Goal: Use online tool/utility: Utilize a website feature to perform a specific function

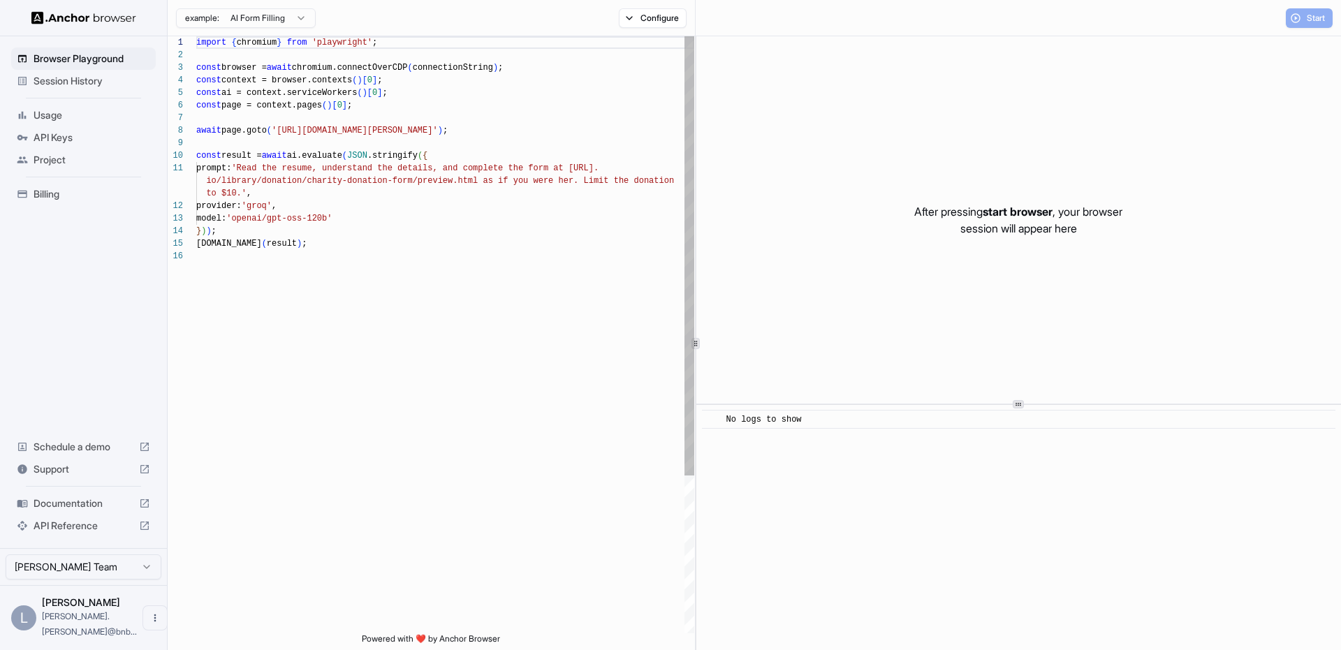
scroll to position [88, 0]
click at [528, 318] on div "import { chromium } from 'playwright' ; const browser = await chromium.connectO…" at bounding box center [445, 441] width 498 height 811
click at [1323, 23] on span "Start" at bounding box center [1317, 18] width 20 height 11
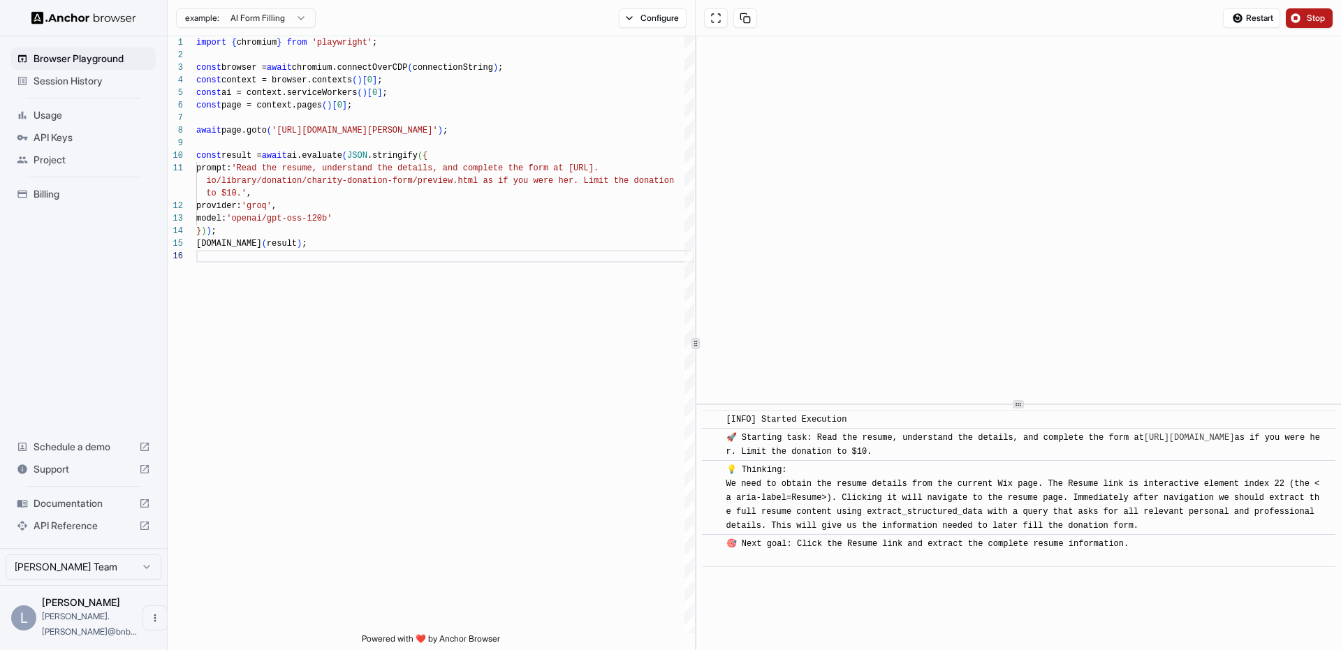
click at [1314, 22] on span "Stop" at bounding box center [1317, 18] width 20 height 11
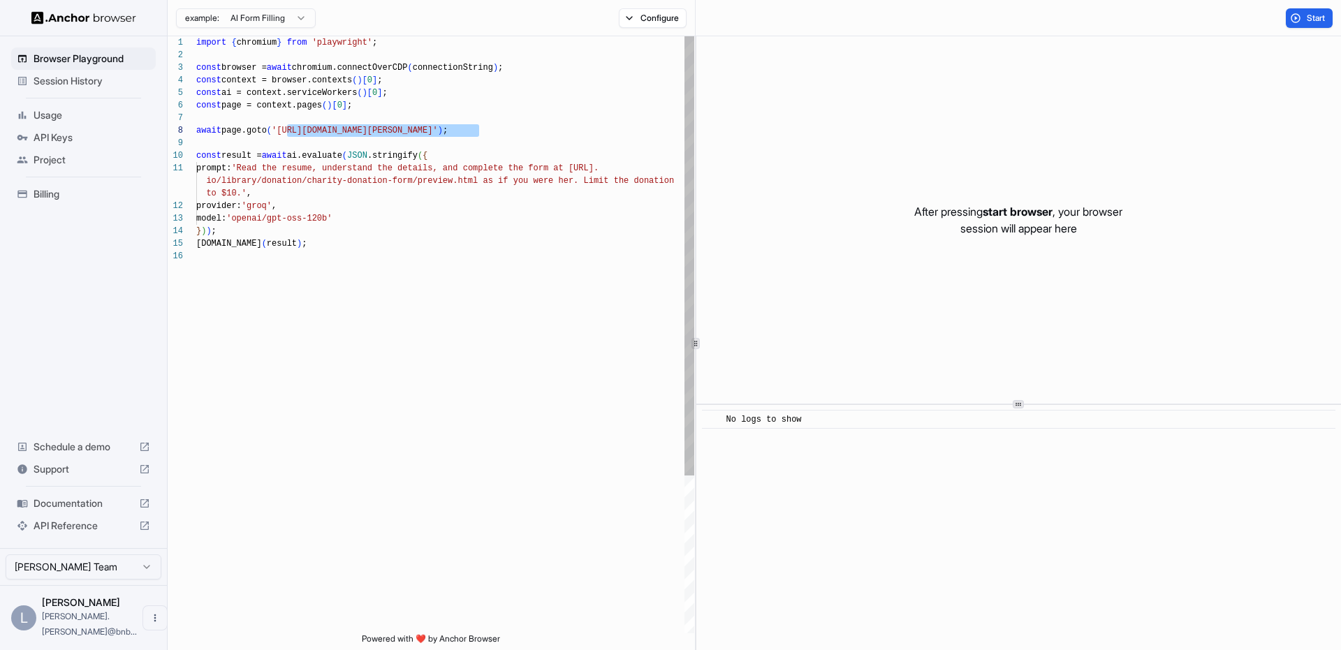
drag, startPoint x: 476, startPoint y: 134, endPoint x: 284, endPoint y: 131, distance: 192.1
click at [284, 131] on div "import { chromium } from 'playwright' ; const browser = await chromium.connectO…" at bounding box center [445, 441] width 498 height 811
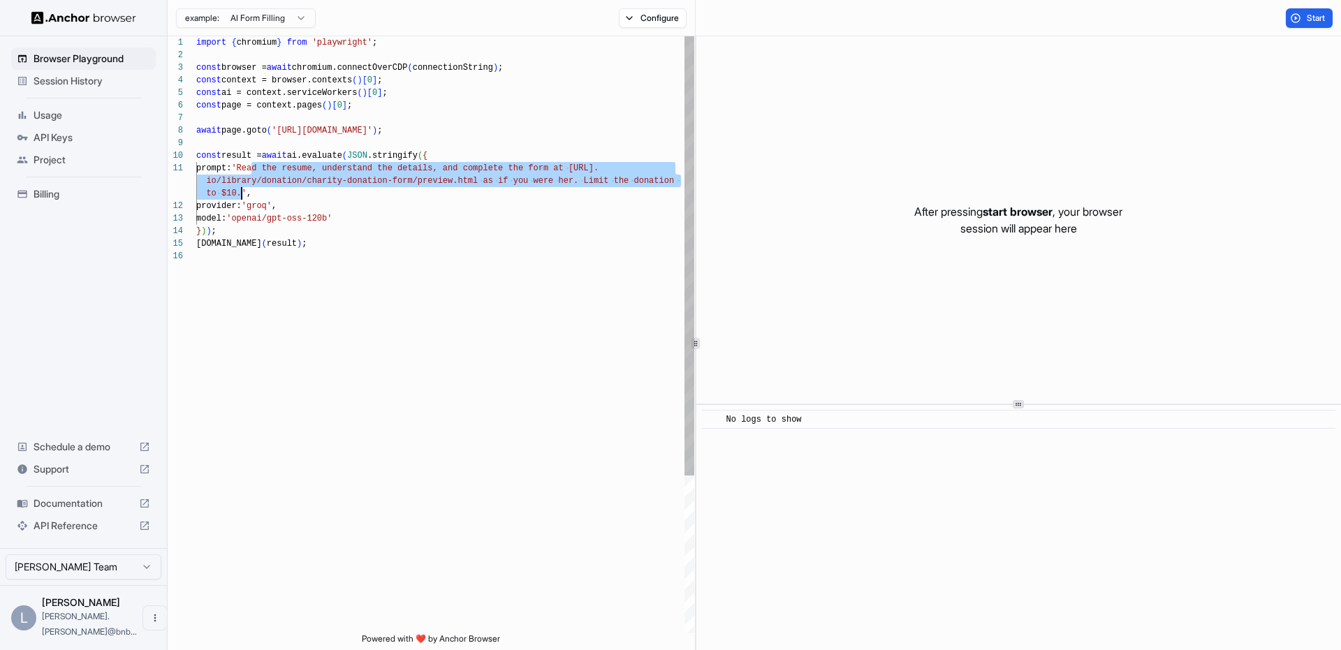
drag, startPoint x: 252, startPoint y: 170, endPoint x: 242, endPoint y: 188, distance: 20.6
click at [242, 188] on div "import { chromium } from 'playwright' ; const browser = await chromium.connectO…" at bounding box center [445, 441] width 498 height 811
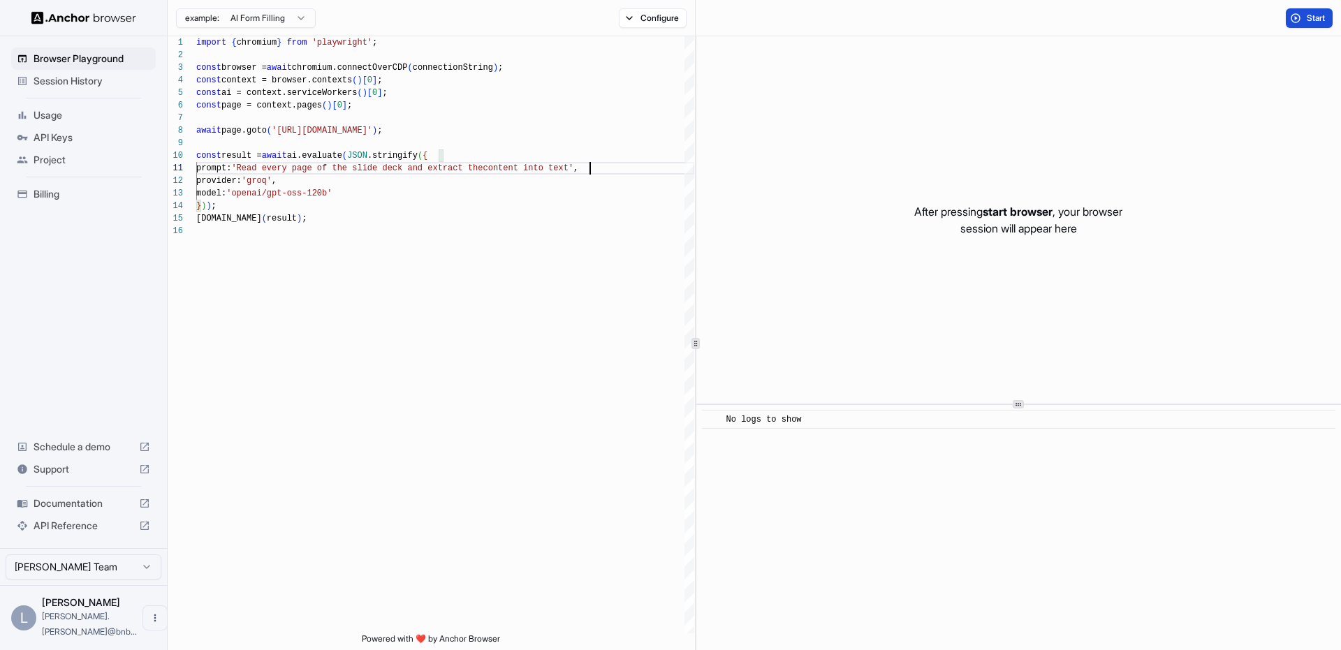
type textarea "**********"
click at [1310, 19] on span "Start" at bounding box center [1317, 18] width 20 height 11
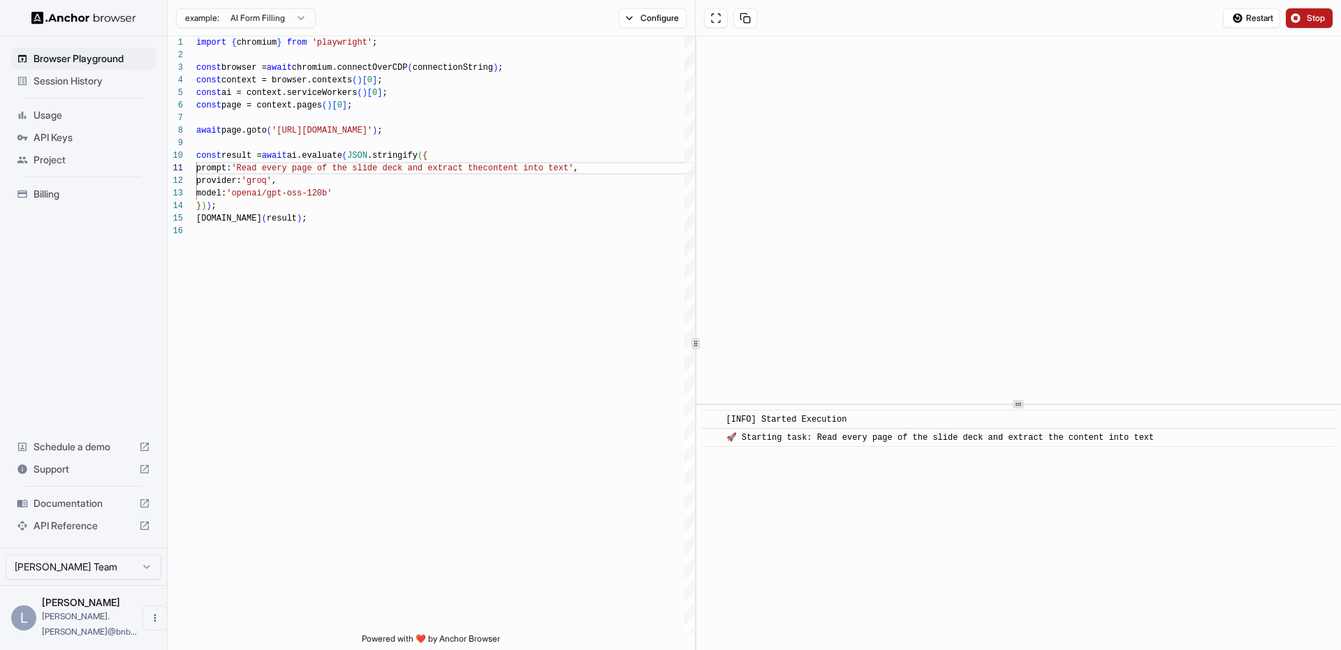
click at [807, 418] on span "[INFO] Started Execution" at bounding box center [786, 420] width 121 height 10
click at [833, 456] on div "​ [INFO] Started Execution ​ 🚀 Starting task: Read every page of the slide deck…" at bounding box center [1018, 527] width 645 height 245
click at [931, 440] on span "🚀 Starting task: Read every page of the slide deck and extract the content into…" at bounding box center [940, 438] width 428 height 10
click at [911, 498] on div "​ [INFO] Started Execution ​ 🚀 Starting task: Read every page of the slide deck…" at bounding box center [1018, 527] width 645 height 245
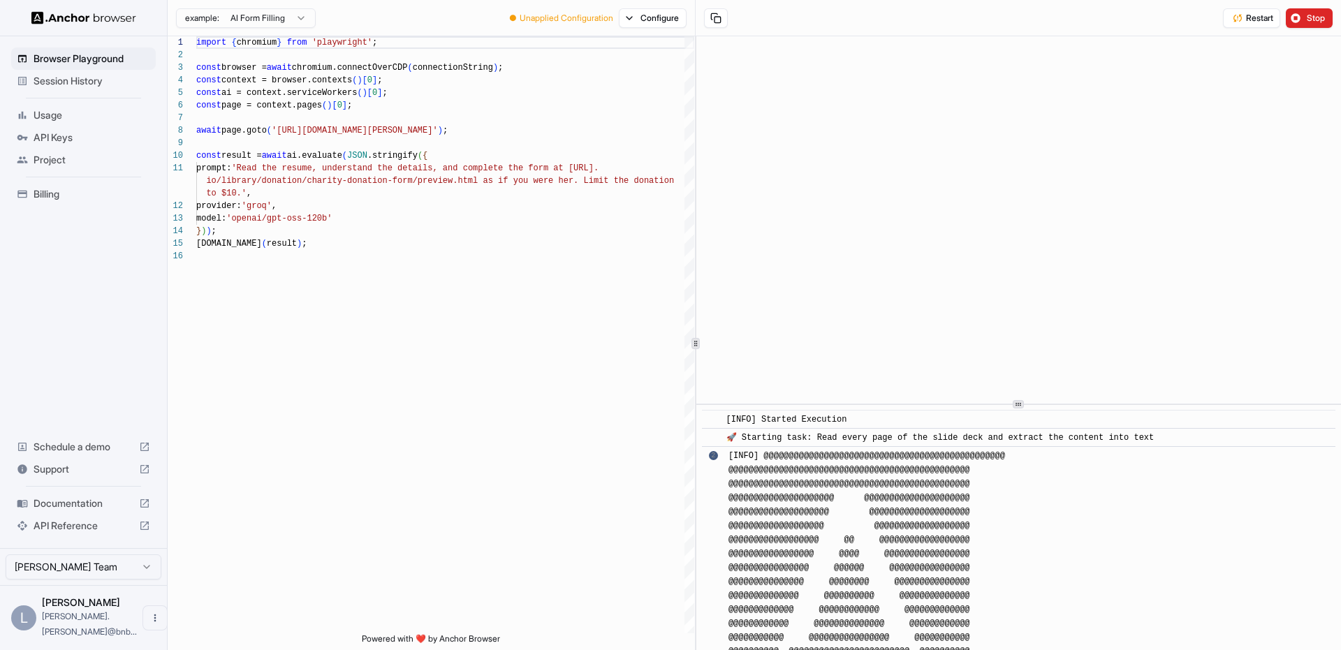
scroll to position [210, 0]
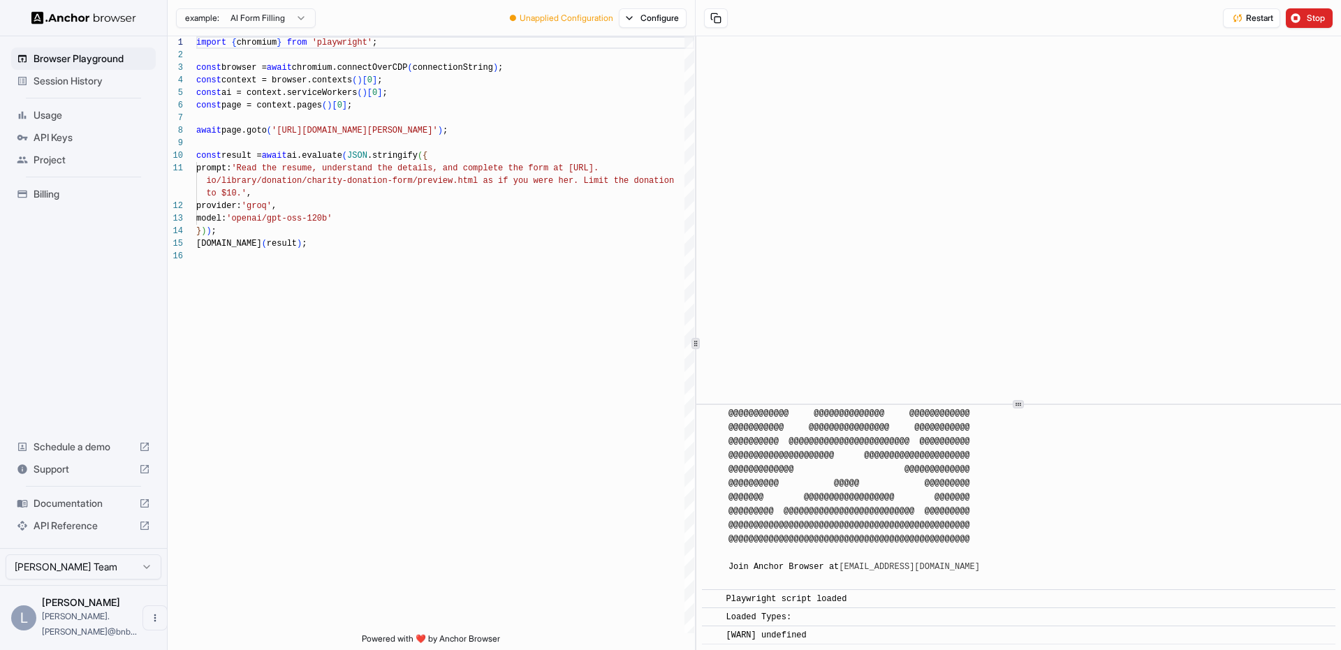
click at [930, 212] on div at bounding box center [1018, 219] width 645 height 367
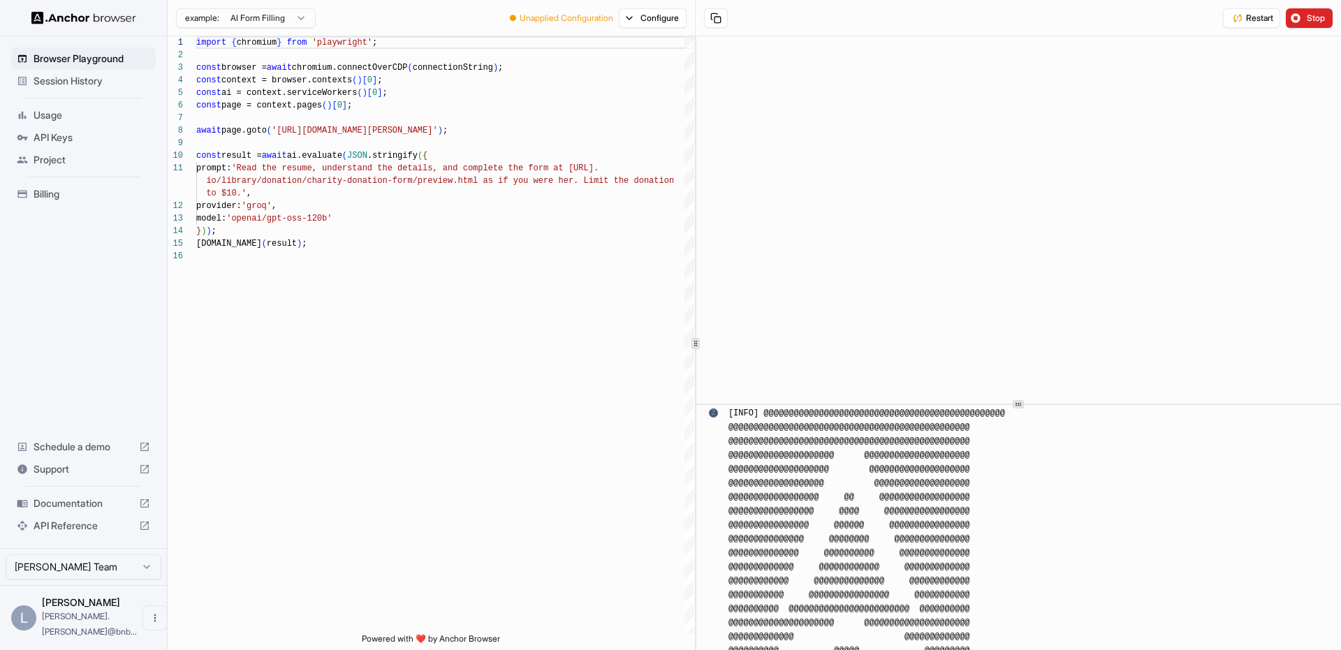
scroll to position [0, 0]
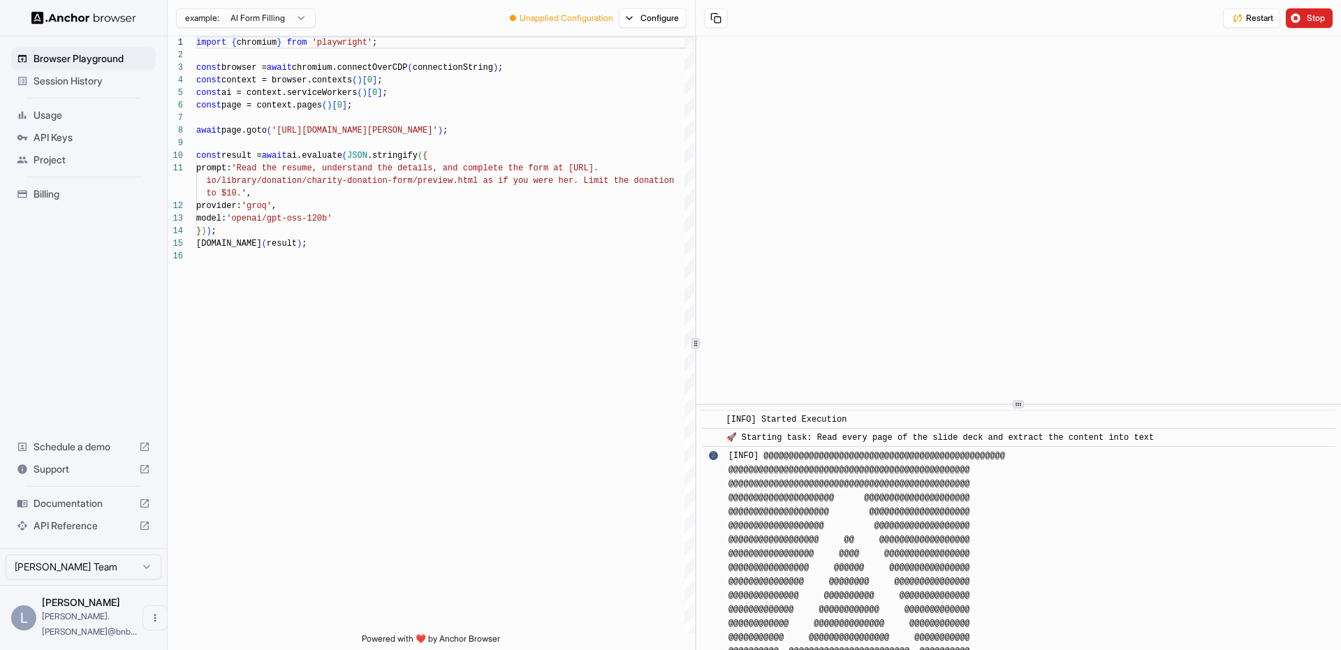
click at [867, 494] on span "[INFO] @@@@@@@@@@@@@@@@@@@@@@@@@@@@@@@@@@@@@@@@@@@@@@@@ @@@@@@@@@@@@@@@@@@@@@@@…" at bounding box center [866, 623] width 277 height 345
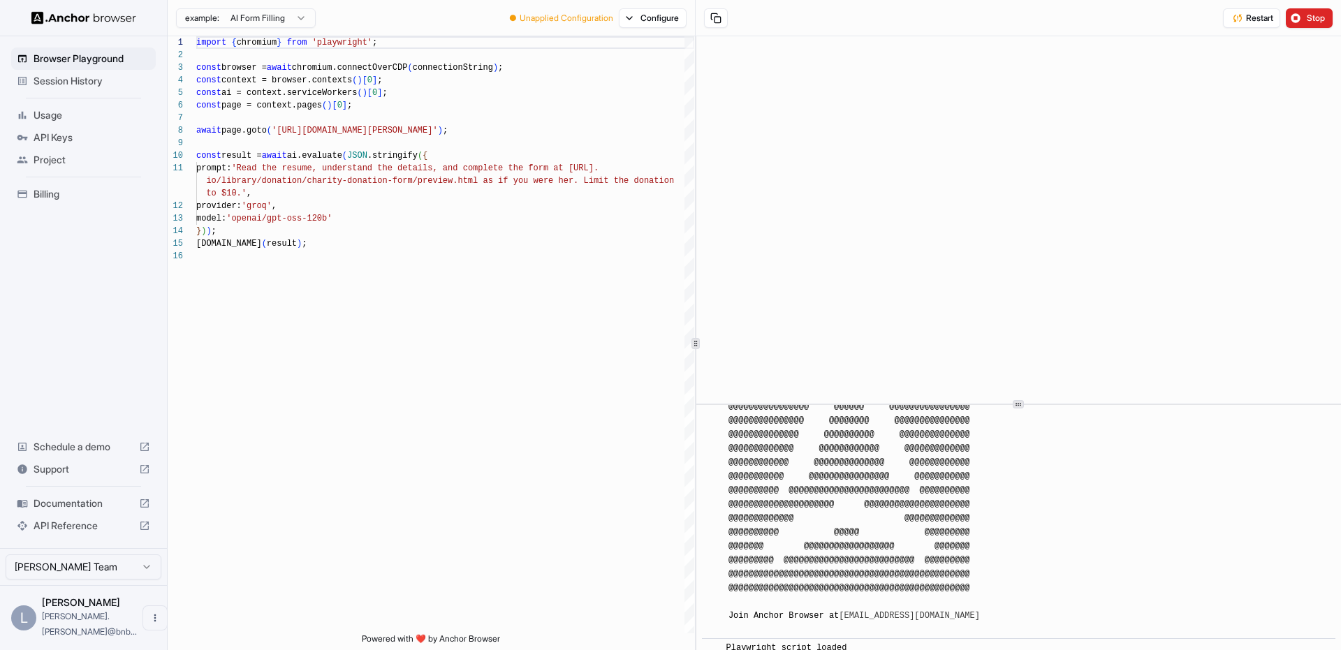
click at [867, 494] on span "[INFO] @@@@@@@@@@@@@@@@@@@@@@@@@@@@@@@@@@@@@@@@@@@@@@@@ @@@@@@@@@@@@@@@@@@@@@@@…" at bounding box center [866, 462] width 277 height 345
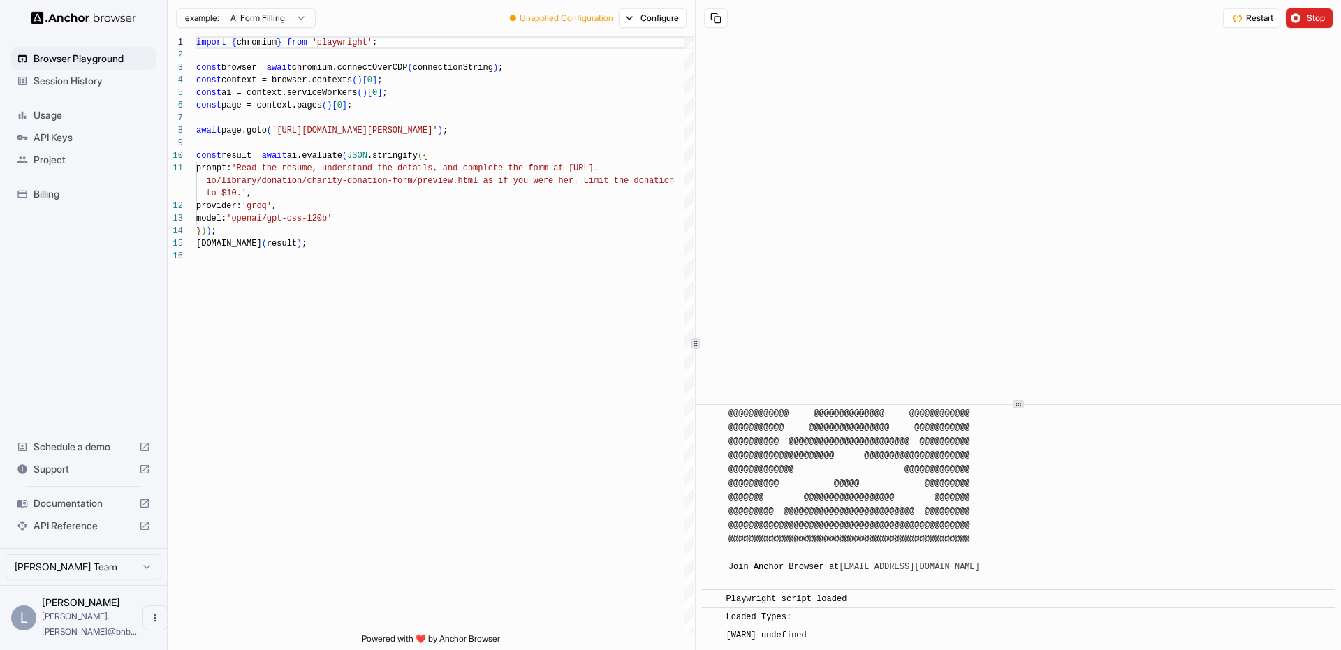
click at [946, 573] on div "[INFO] @@@@@@@@@@@@@@@@@@@@@@@@@@@@@@@@@@@@@@@@@@@@@@@@ @@@@@@@@@@@@@@@@@@@@@@@…" at bounding box center [866, 413] width 277 height 349
click at [851, 592] on div "Playwright script loaded" at bounding box center [789, 599] width 126 height 14
click at [1257, 13] on span "Restart" at bounding box center [1259, 18] width 27 height 11
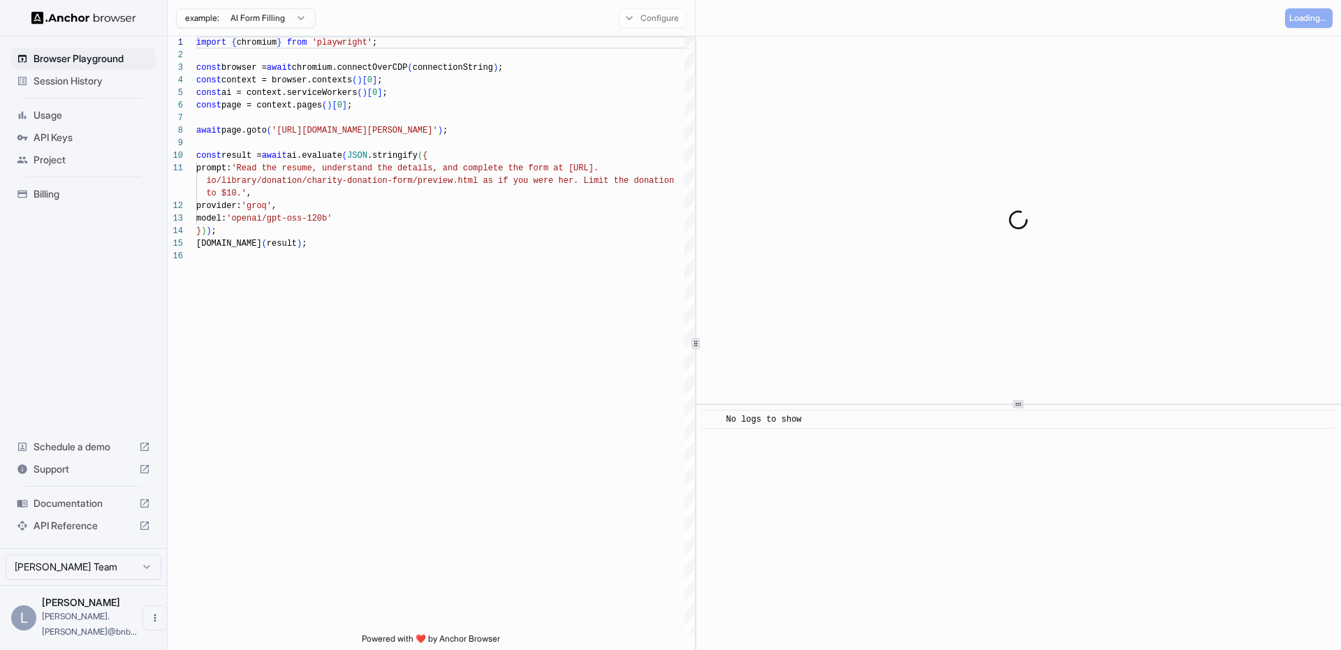
scroll to position [0, 0]
click at [1079, 601] on icon "Close toast" at bounding box center [1078, 599] width 8 height 8
click at [499, 196] on div "[DOMAIN_NAME] ( result ) ; } ) ) ; to $10.' , provider: 'groq' , model: 'openai…" at bounding box center [445, 441] width 498 height 811
click at [1308, 15] on span "Stop" at bounding box center [1317, 18] width 20 height 11
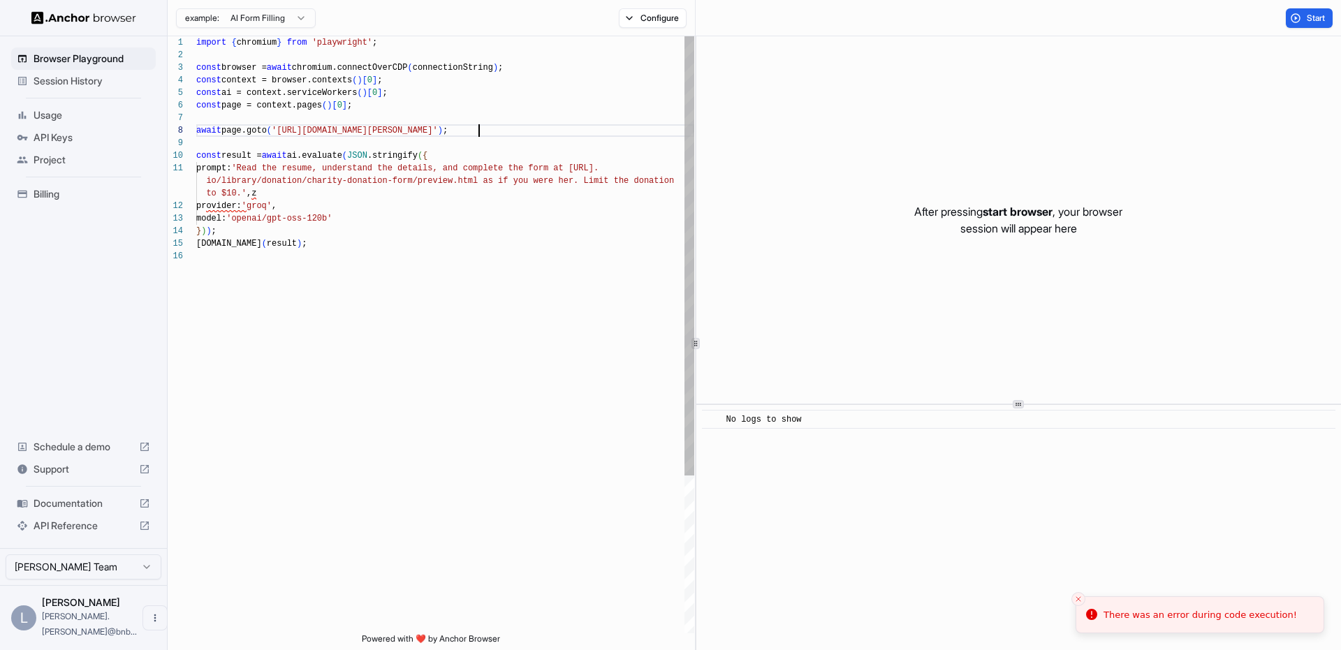
scroll to position [88, 0]
drag, startPoint x: 479, startPoint y: 131, endPoint x: 281, endPoint y: 135, distance: 197.7
click at [281, 135] on div "[DOMAIN_NAME] ( result ) ; } ) ) ; to $10.' ,z provider: 'groq' , model: 'opena…" at bounding box center [445, 441] width 498 height 811
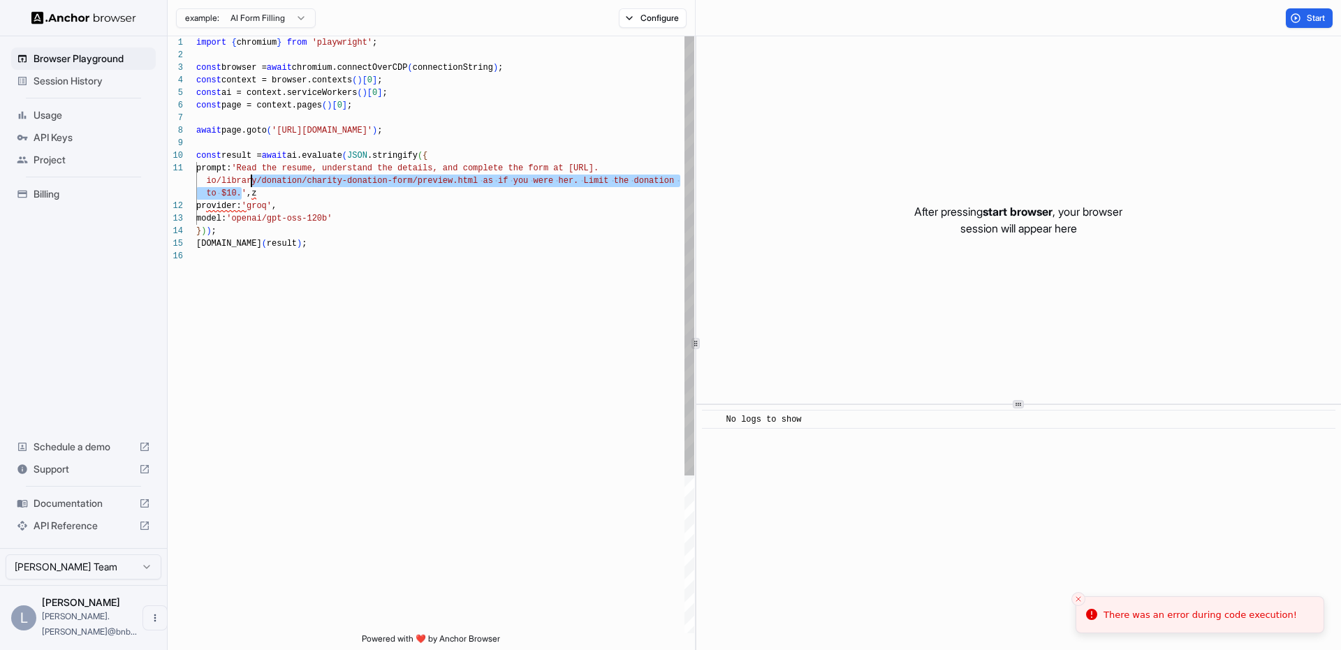
scroll to position [0, 0]
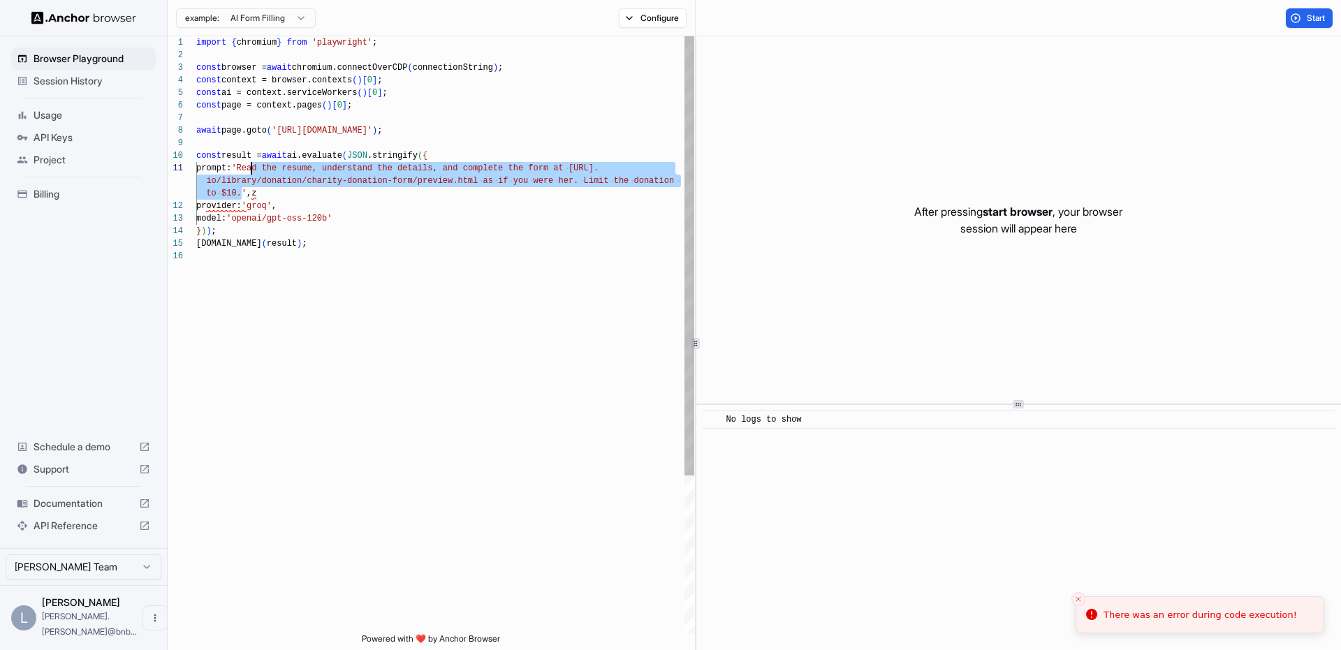
drag, startPoint x: 240, startPoint y: 195, endPoint x: 249, endPoint y: 174, distance: 23.1
click at [249, 174] on div "[DOMAIN_NAME] ( result ) ; } ) ) ; to $10.' ,z provider: 'groq' , model: 'opena…" at bounding box center [445, 441] width 498 height 811
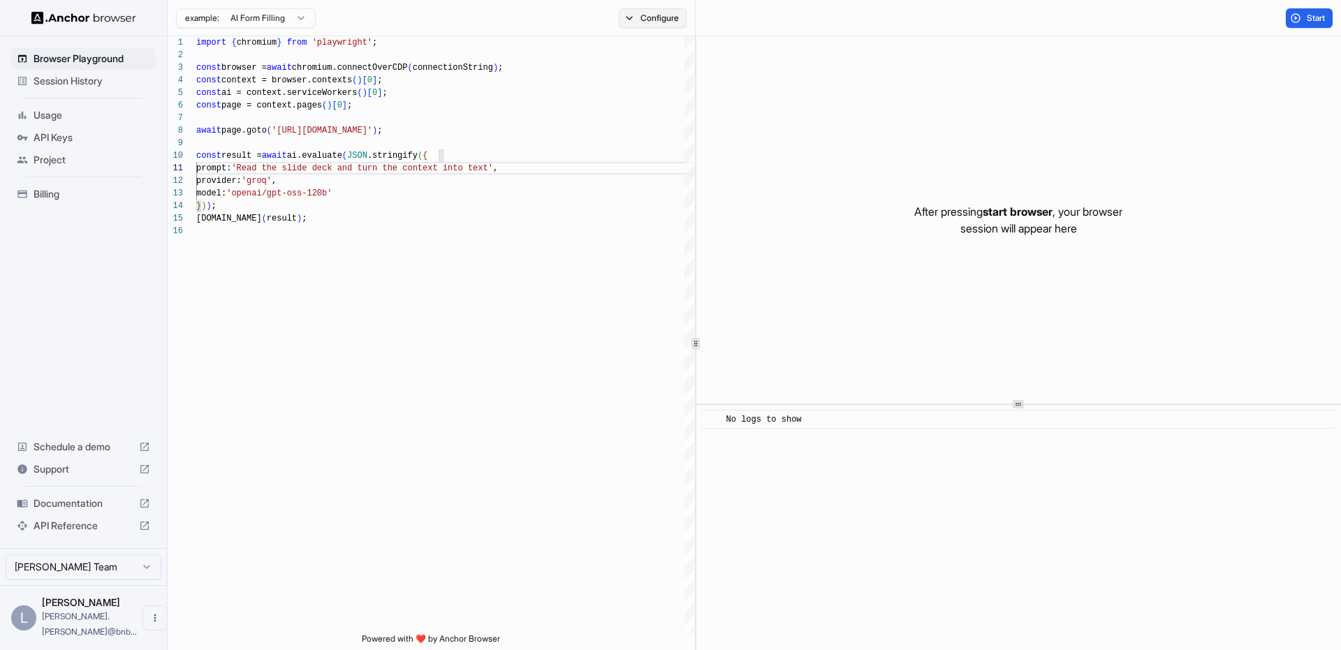
type textarea "**********"
click at [650, 19] on button "Configure" at bounding box center [653, 18] width 68 height 20
click at [1300, 17] on button "Start" at bounding box center [1309, 18] width 47 height 20
